Goal: Task Accomplishment & Management: Use online tool/utility

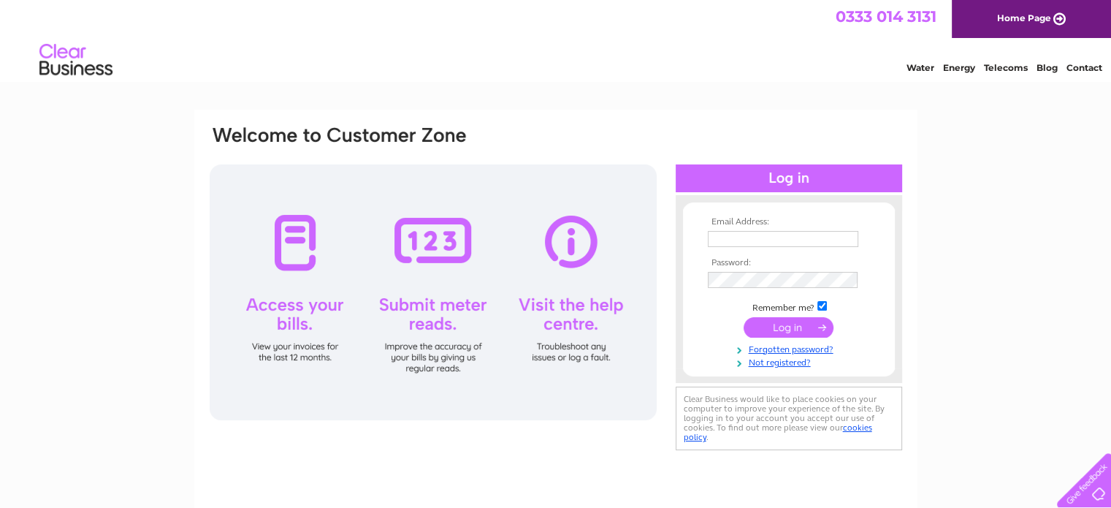
type input "torquaydentallab@hotmail.co.uk"
click at [781, 326] on input "submit" at bounding box center [788, 327] width 90 height 20
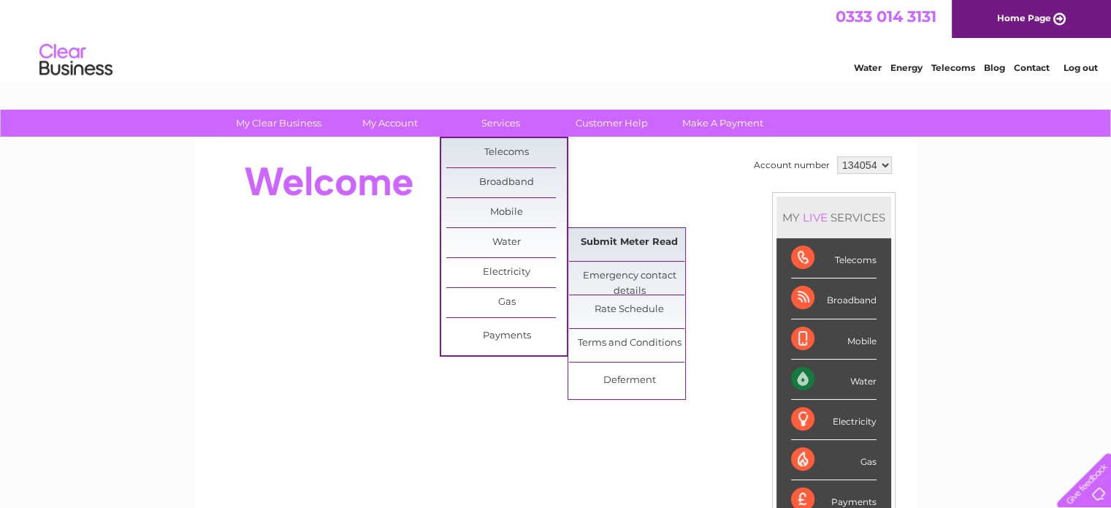
click at [605, 241] on link "Submit Meter Read" at bounding box center [629, 242] width 121 height 29
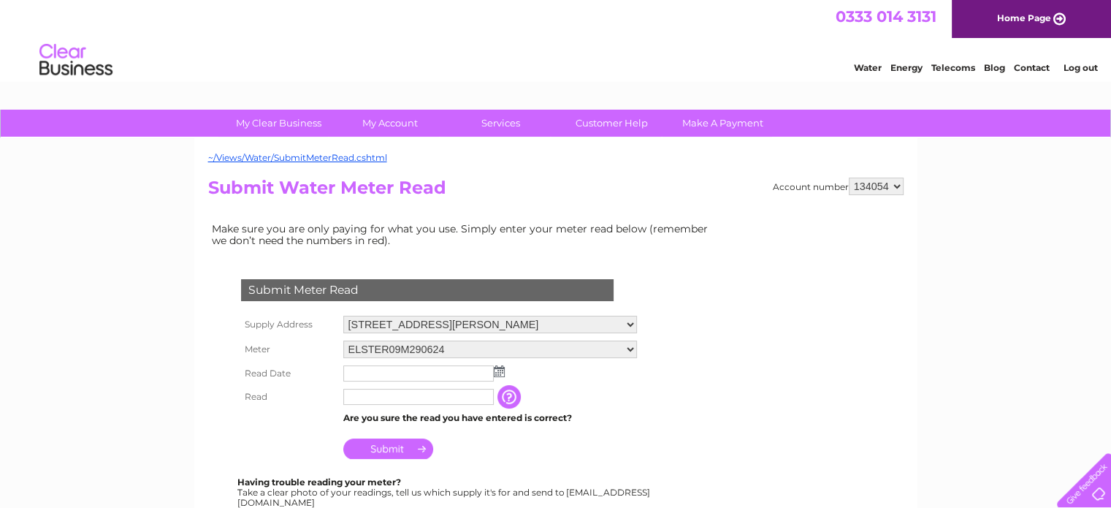
click at [472, 370] on input "text" at bounding box center [418, 373] width 150 height 16
click at [500, 370] on img at bounding box center [500, 372] width 11 height 12
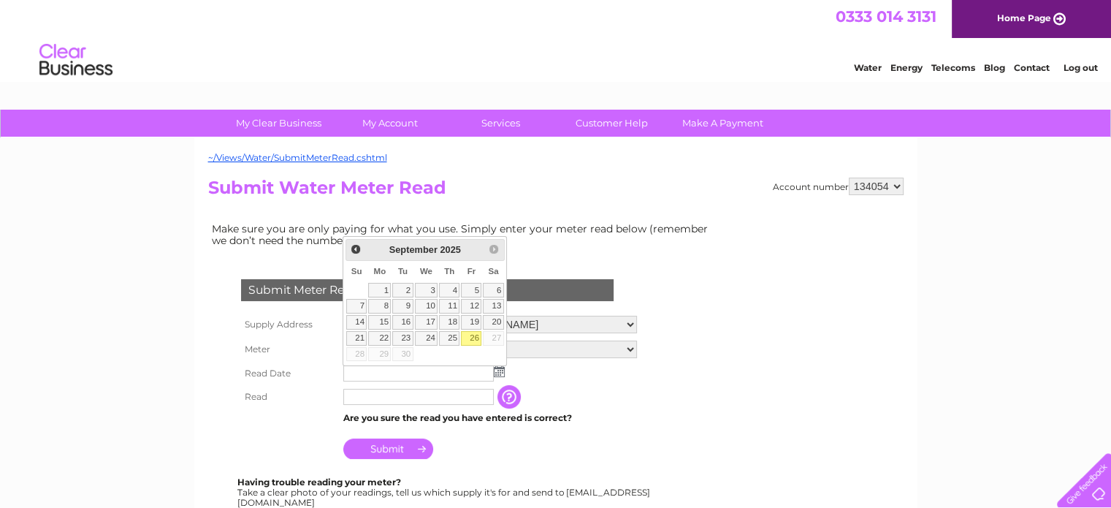
click at [477, 334] on link "26" at bounding box center [471, 338] width 20 height 15
type input "2025/09/26"
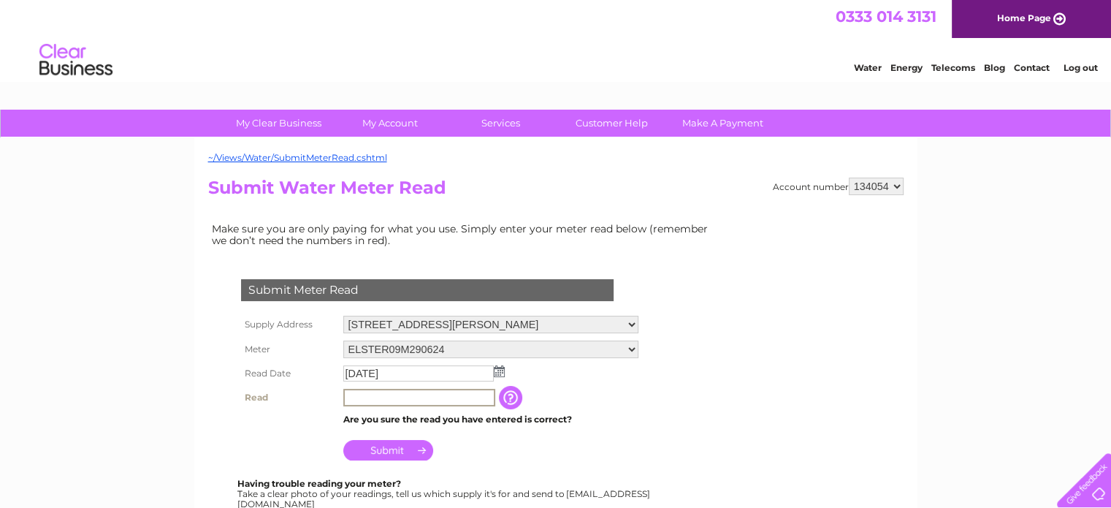
click at [439, 395] on input "text" at bounding box center [419, 398] width 152 height 18
type input "00603"
click at [396, 452] on input "Submit" at bounding box center [388, 450] width 90 height 20
